Goal: Task Accomplishment & Management: Use online tool/utility

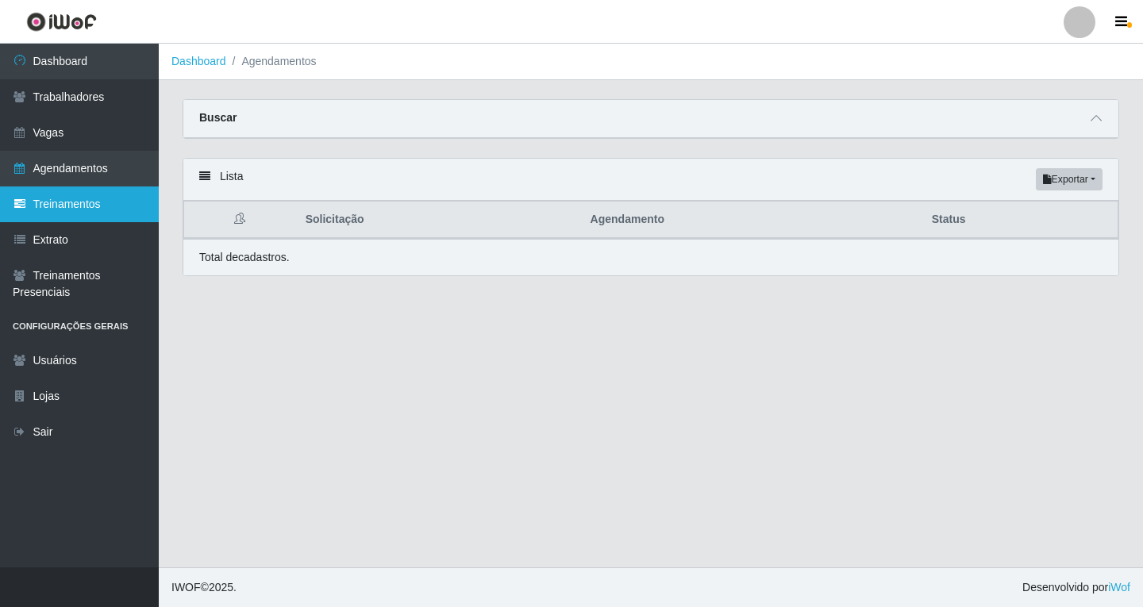
click at [66, 205] on link "Treinamentos" at bounding box center [79, 204] width 159 height 36
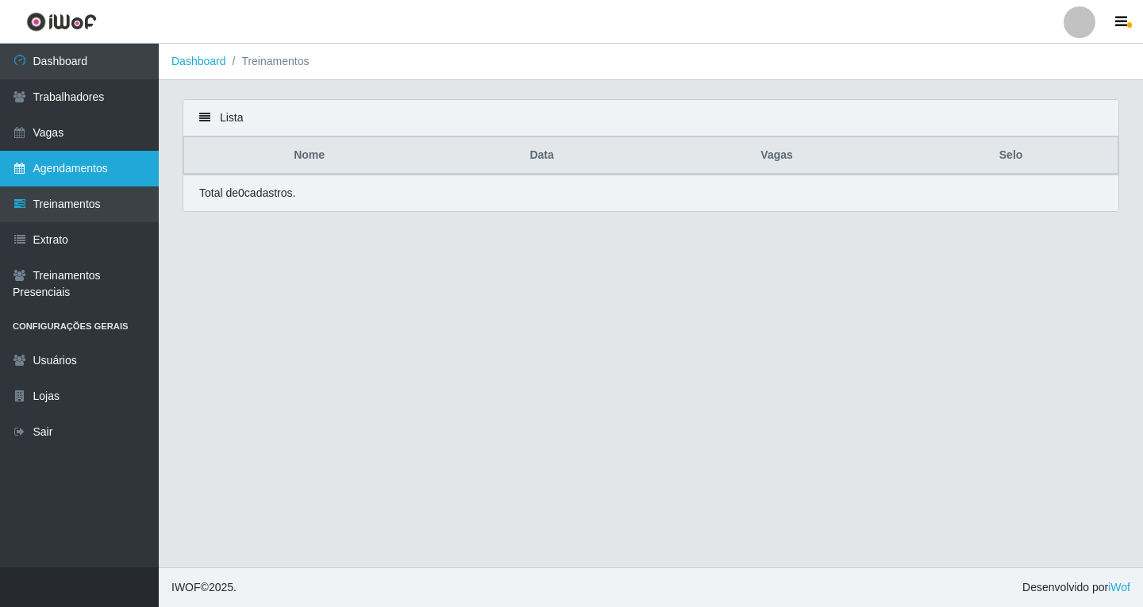
click at [88, 175] on link "Agendamentos" at bounding box center [79, 169] width 159 height 36
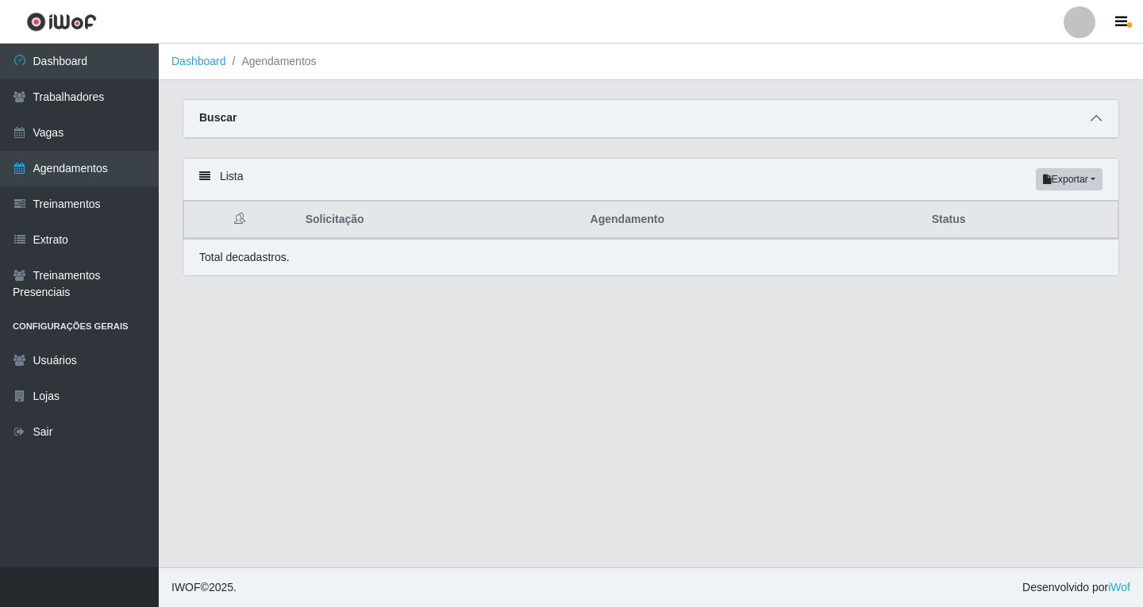
click at [1093, 127] on span at bounding box center [1095, 119] width 19 height 18
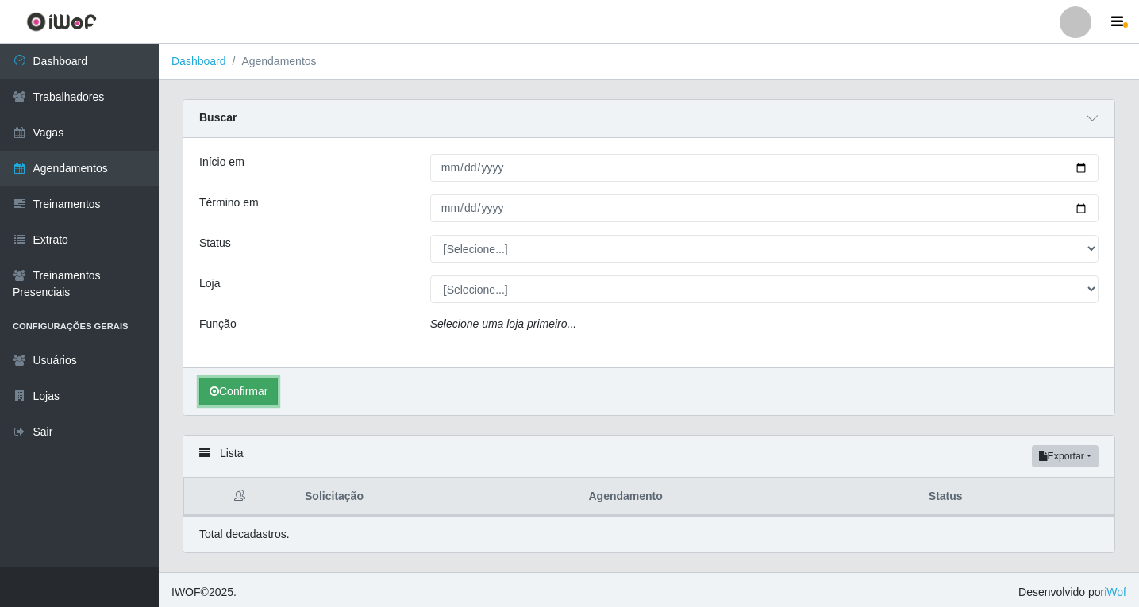
click at [258, 388] on button "Confirmar" at bounding box center [238, 392] width 79 height 28
click at [1090, 121] on icon at bounding box center [1091, 118] width 11 height 11
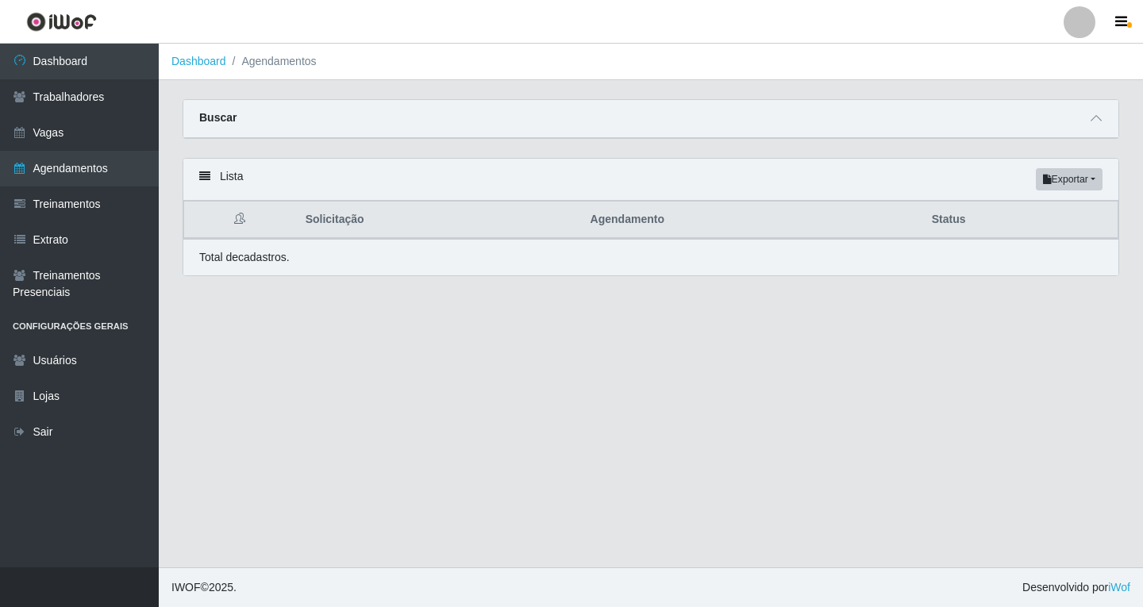
click at [304, 176] on div "Lista Exportar PDF Excel" at bounding box center [650, 180] width 935 height 42
click at [1099, 121] on icon at bounding box center [1095, 118] width 11 height 11
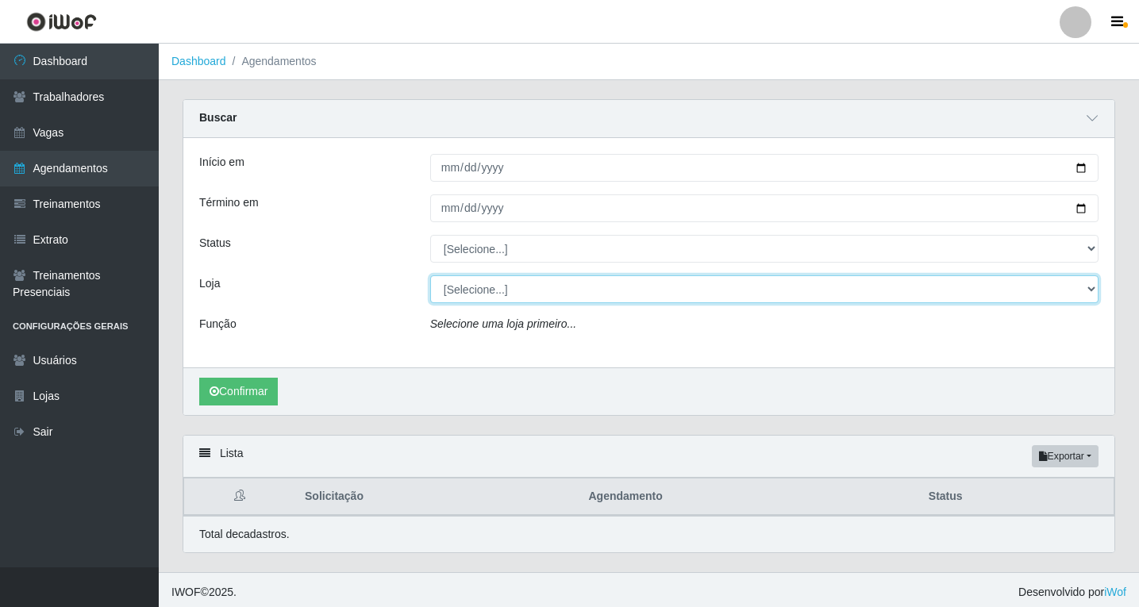
click at [555, 302] on select "[Selecione...] Shopping Estação" at bounding box center [764, 289] width 668 height 28
select select "447"
click at [430, 276] on select "[Selecione...] Shopping Estação" at bounding box center [764, 289] width 668 height 28
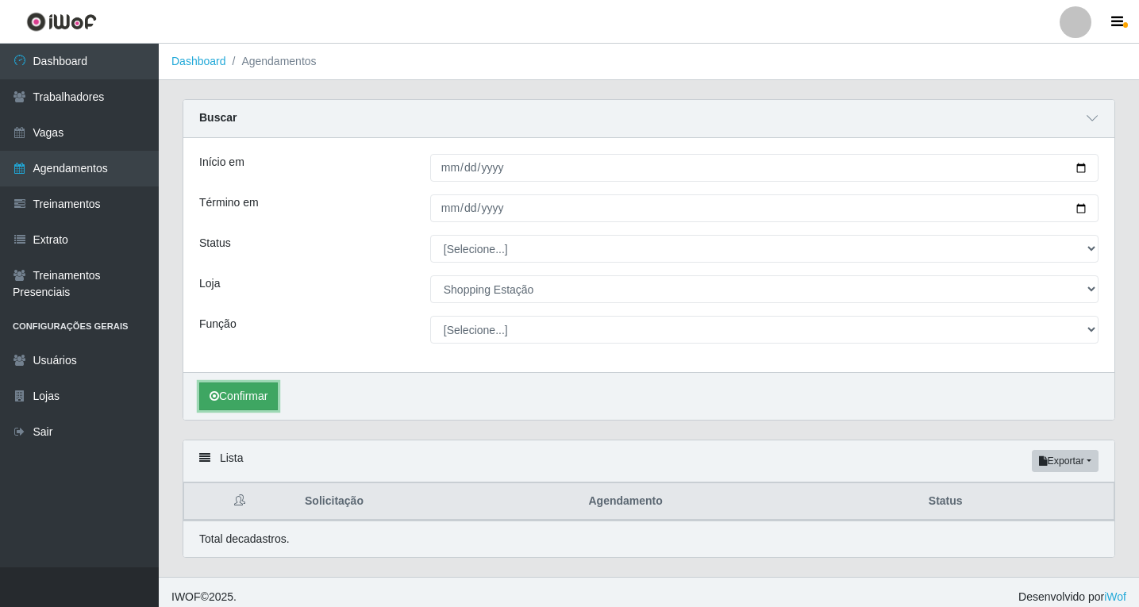
click at [259, 401] on button "Confirmar" at bounding box center [238, 397] width 79 height 28
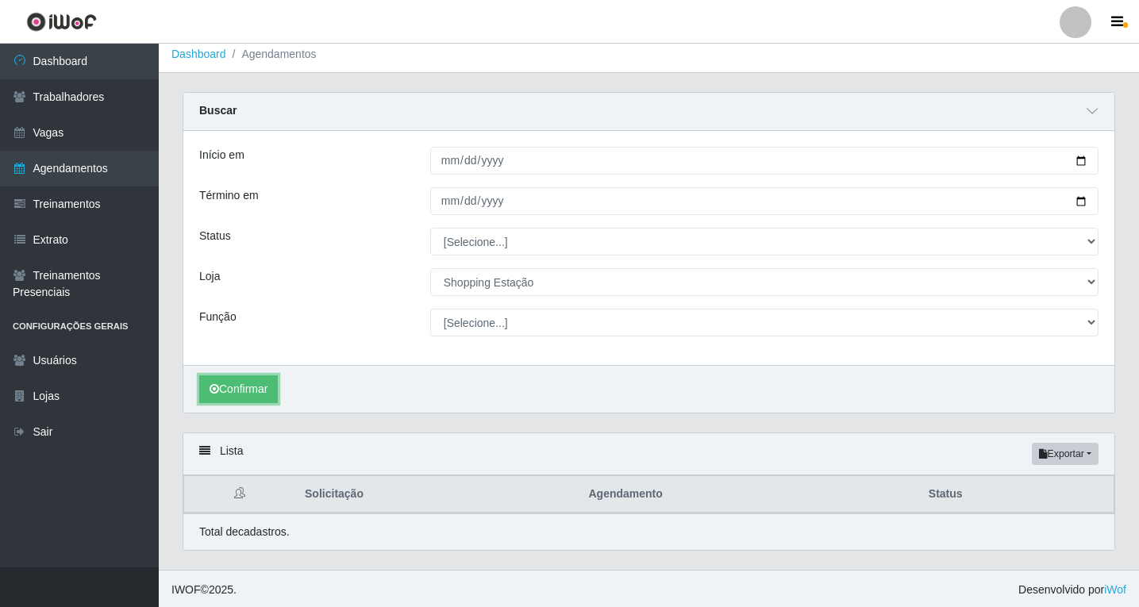
scroll to position [10, 0]
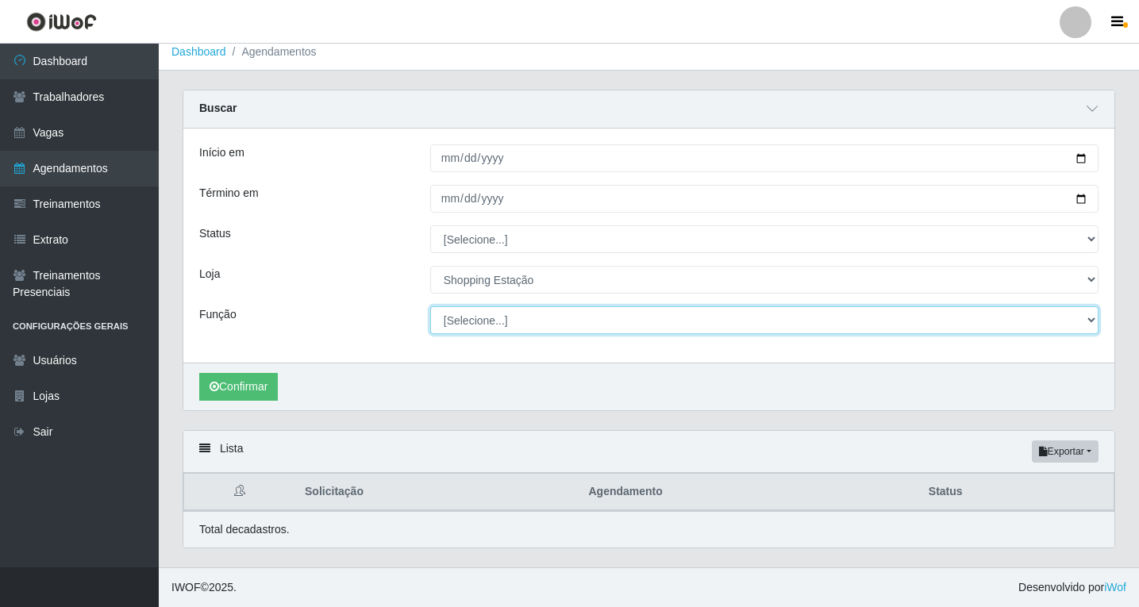
click at [490, 320] on select "[Selecione...] ASG ASG + ASG ++ Operador de Caixa Operador de Caixa + Operador …" at bounding box center [764, 320] width 668 height 28
select select "16"
click at [430, 306] on select "[Selecione...] ASG ASG + ASG ++ Operador de Caixa Operador de Caixa + Operador …" at bounding box center [764, 320] width 668 height 28
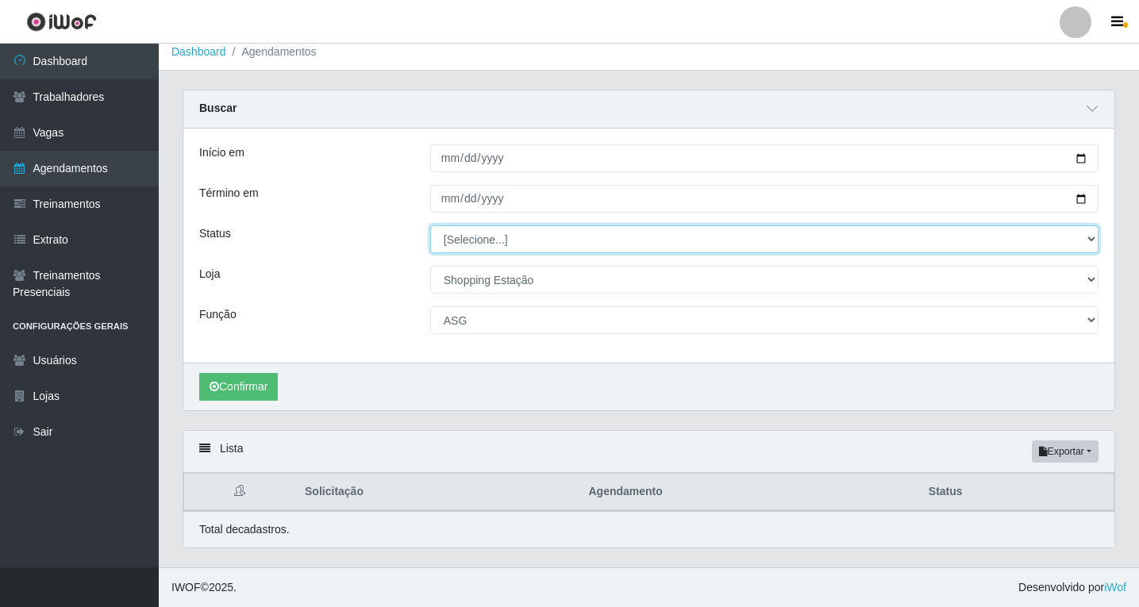
click at [474, 243] on select "[Selecione...] AGENDADO AGUARDANDO LIBERAR EM ANDAMENTO EM REVISÃO FINALIZADO C…" at bounding box center [764, 239] width 668 height 28
click at [472, 245] on select "[Selecione...] AGENDADO AGUARDANDO LIBERAR EM ANDAMENTO EM REVISÃO FINALIZADO C…" at bounding box center [764, 239] width 668 height 28
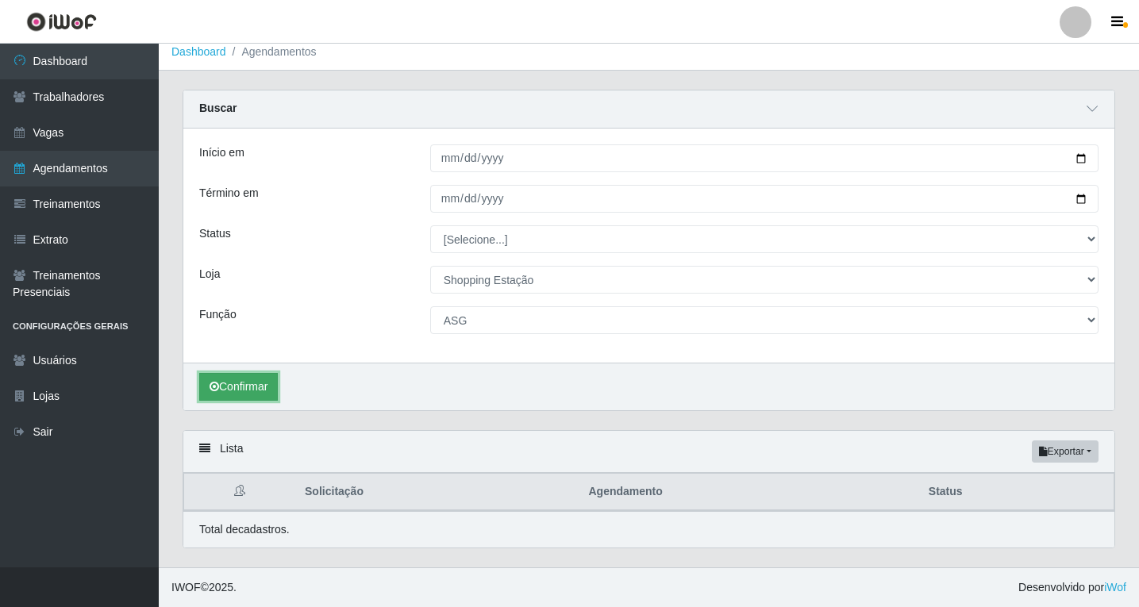
click at [256, 385] on button "Confirmar" at bounding box center [238, 387] width 79 height 28
click at [265, 393] on button "Confirmar" at bounding box center [238, 387] width 79 height 28
click at [275, 388] on button "Confirmar" at bounding box center [238, 387] width 79 height 28
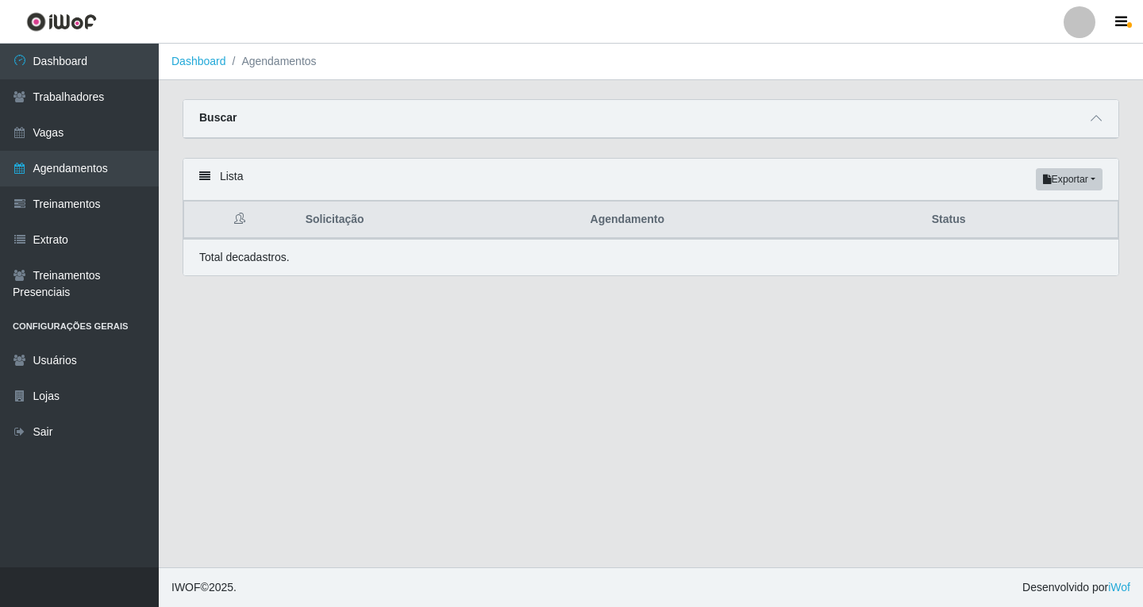
click at [1092, 137] on div "Buscar" at bounding box center [650, 119] width 935 height 38
click at [1094, 127] on span at bounding box center [1095, 119] width 19 height 18
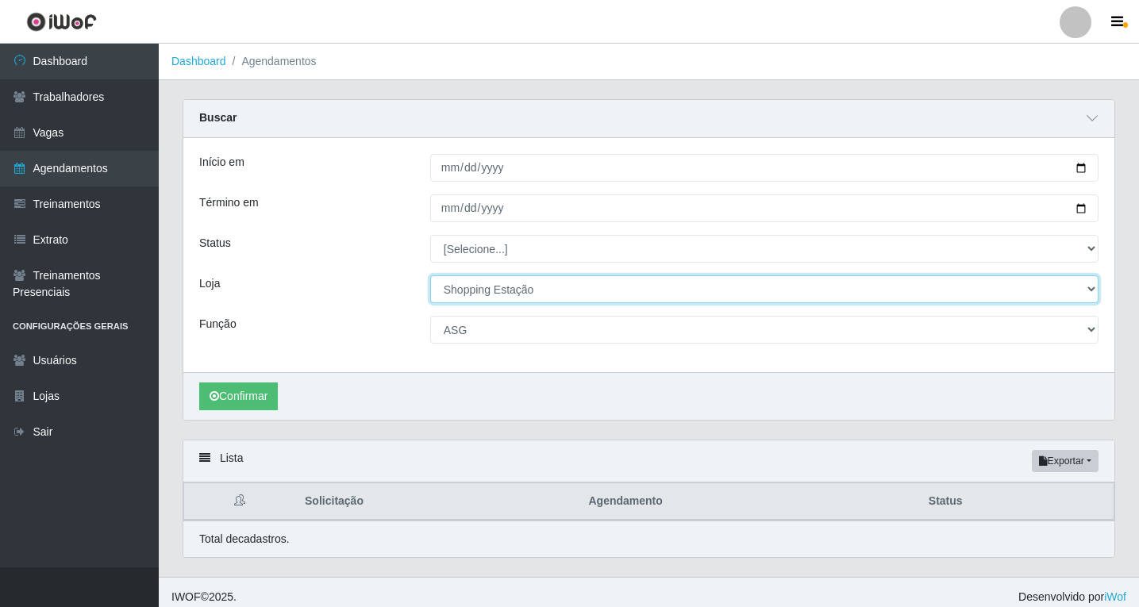
click at [495, 298] on select "[Selecione...] Shopping Estação" at bounding box center [764, 289] width 668 height 28
click at [497, 296] on select "[Selecione...] Shopping Estação" at bounding box center [764, 289] width 668 height 28
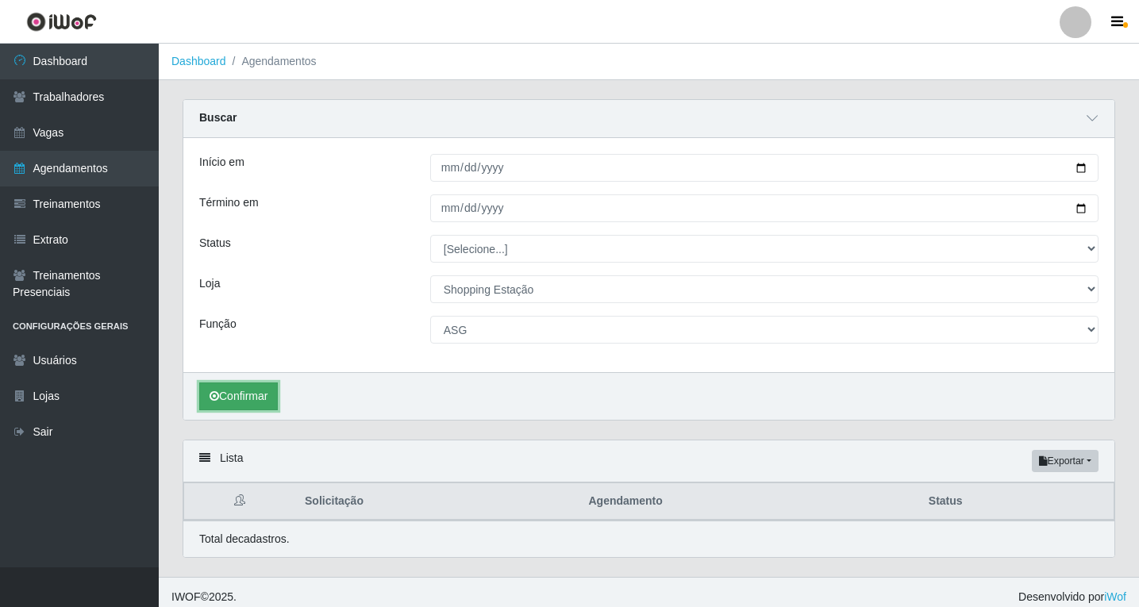
click at [260, 399] on button "Confirmar" at bounding box center [238, 397] width 79 height 28
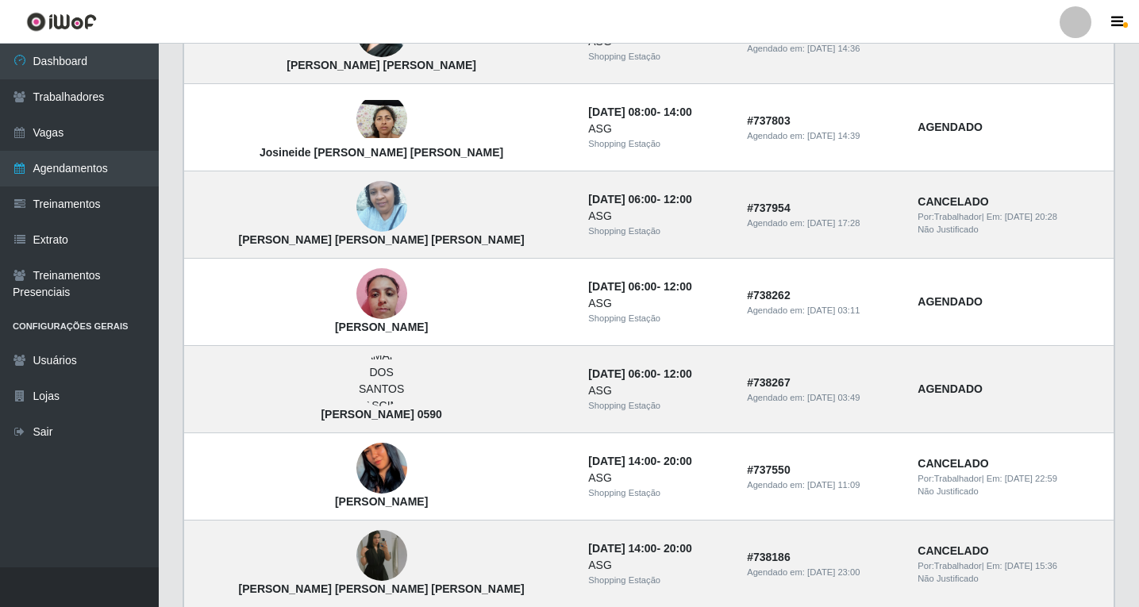
scroll to position [1270, 0]
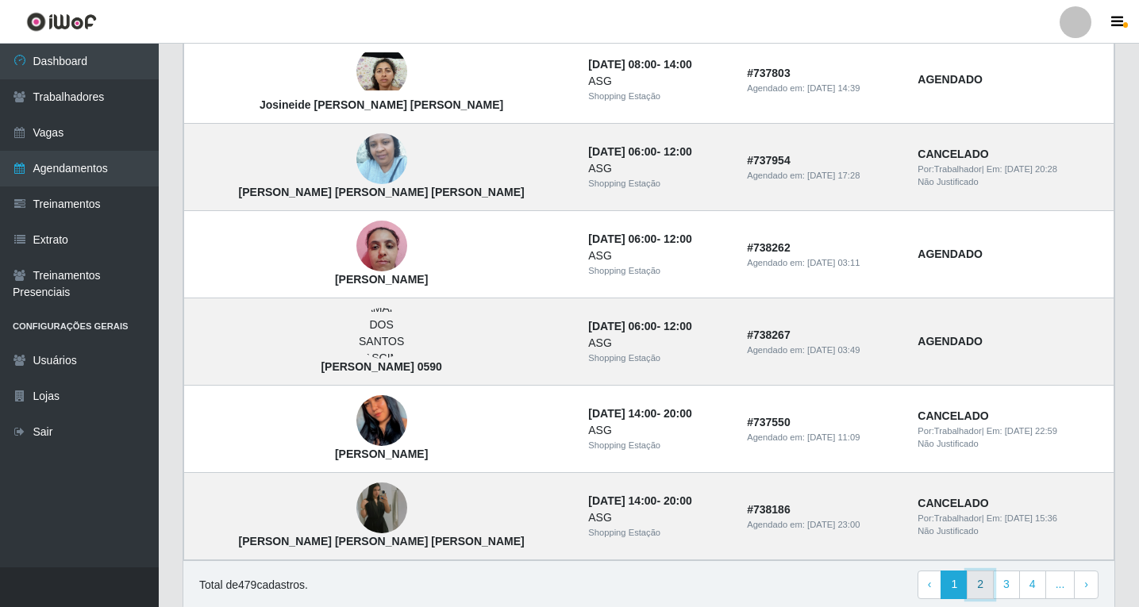
click at [985, 586] on link "2" at bounding box center [980, 585] width 27 height 29
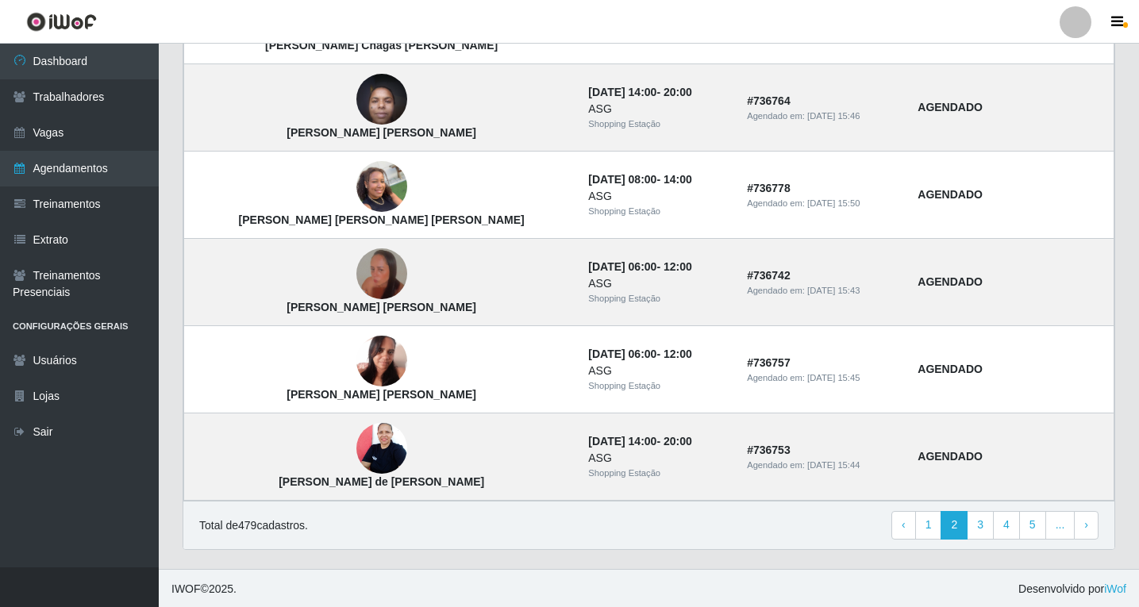
scroll to position [1050, 0]
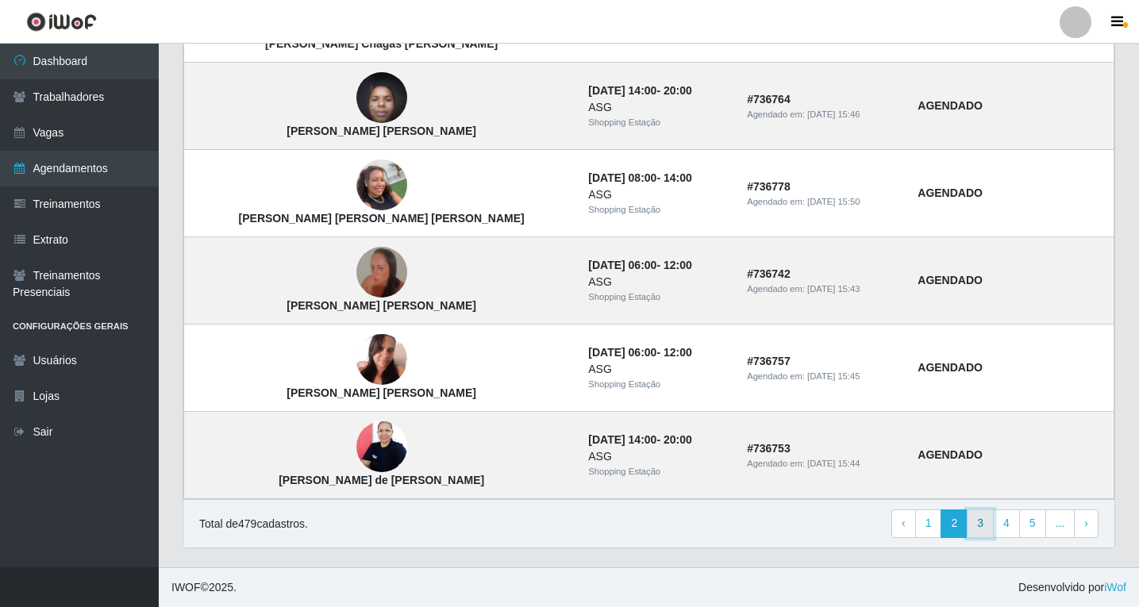
click at [986, 525] on link "3" at bounding box center [980, 523] width 27 height 29
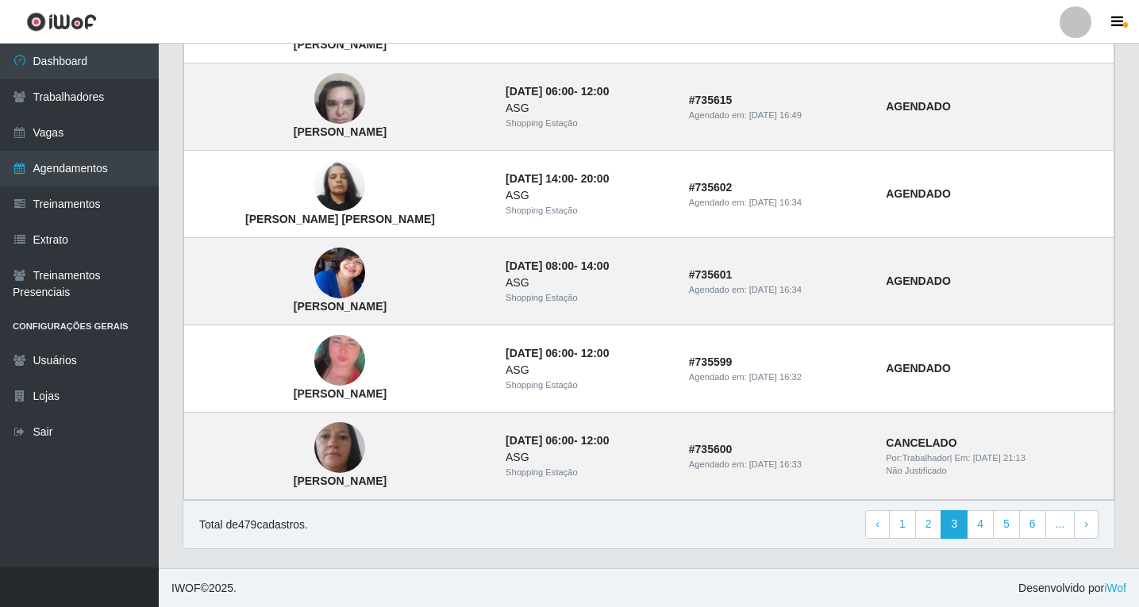
scroll to position [1050, 0]
click at [983, 530] on link "4" at bounding box center [980, 523] width 27 height 29
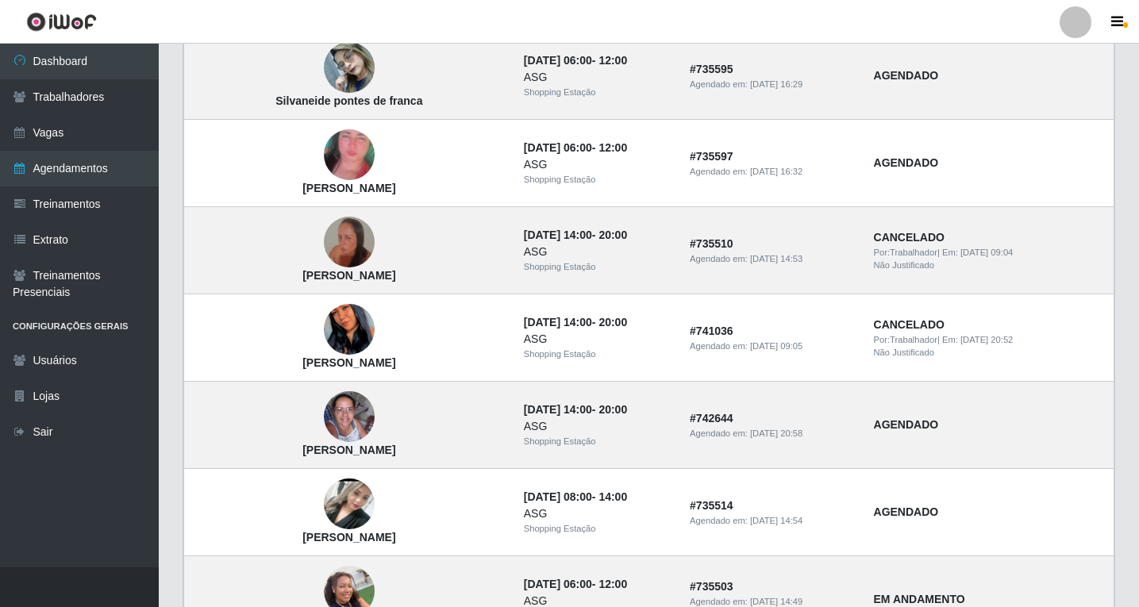
scroll to position [635, 0]
